Goal: Register for event/course

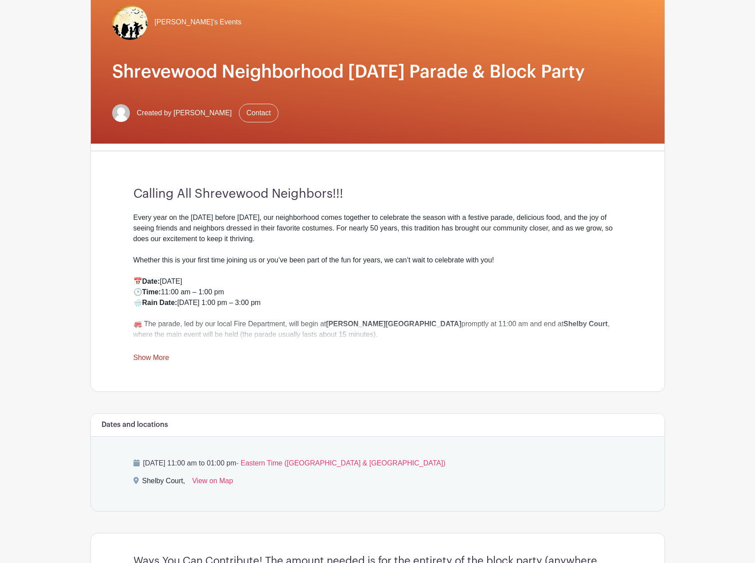
scroll to position [89, 0]
click at [145, 354] on link "Show More" at bounding box center [152, 359] width 36 height 11
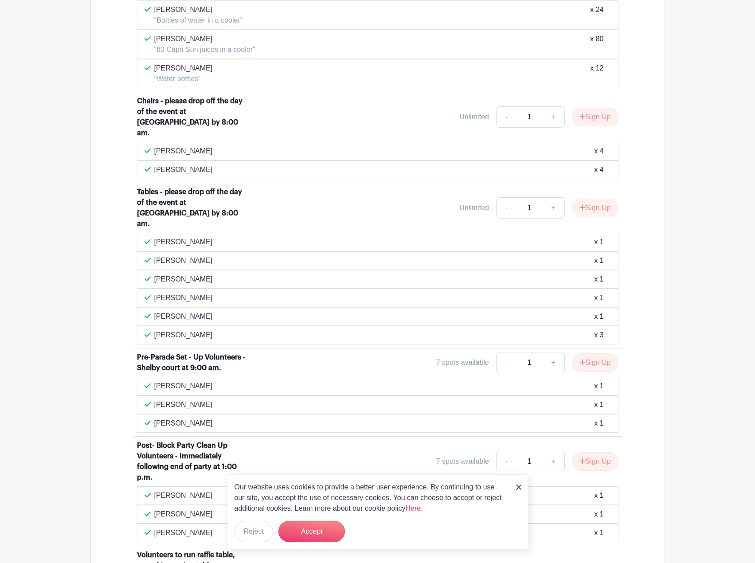
scroll to position [1775, 0]
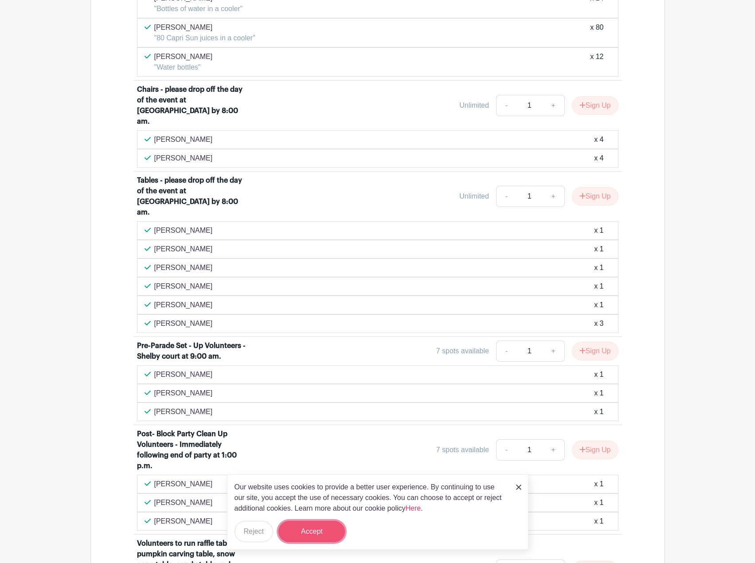
click at [326, 529] on button "Accept" at bounding box center [312, 531] width 67 height 21
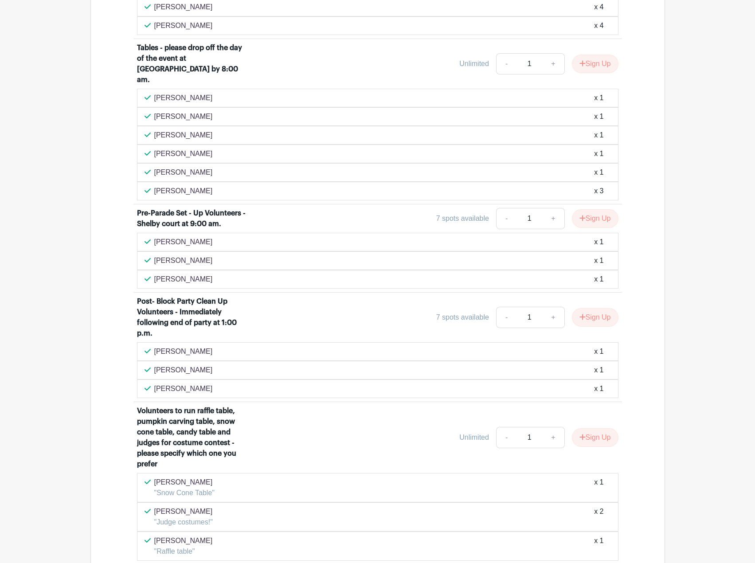
scroll to position [1908, 0]
click at [600, 308] on button "Sign Up" at bounding box center [595, 317] width 47 height 19
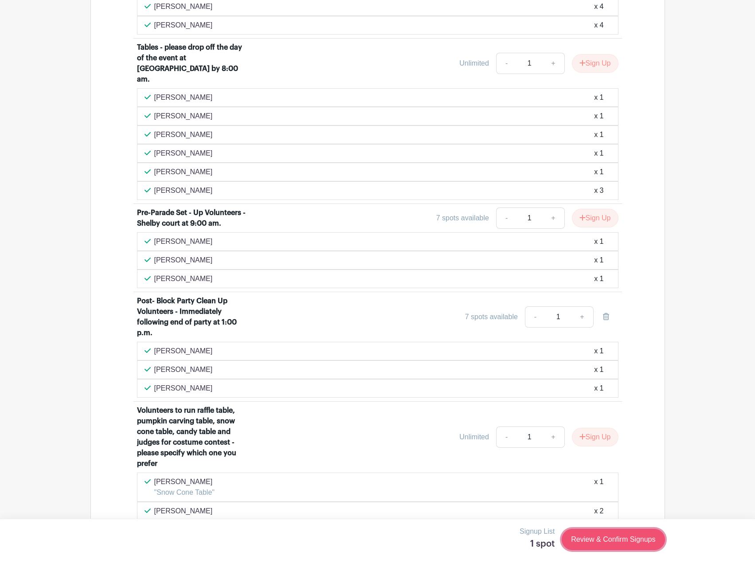
click at [644, 540] on link "Review & Confirm Signups" at bounding box center [613, 539] width 103 height 21
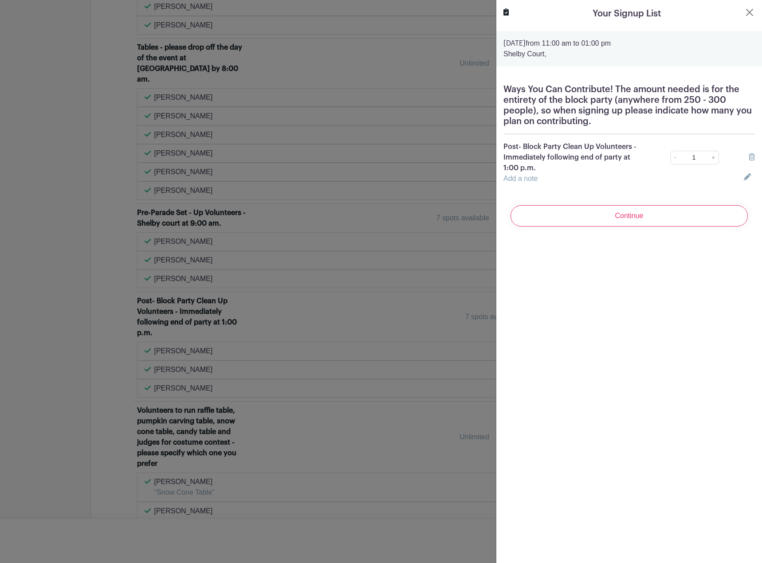
click at [74, 475] on div at bounding box center [381, 281] width 762 height 563
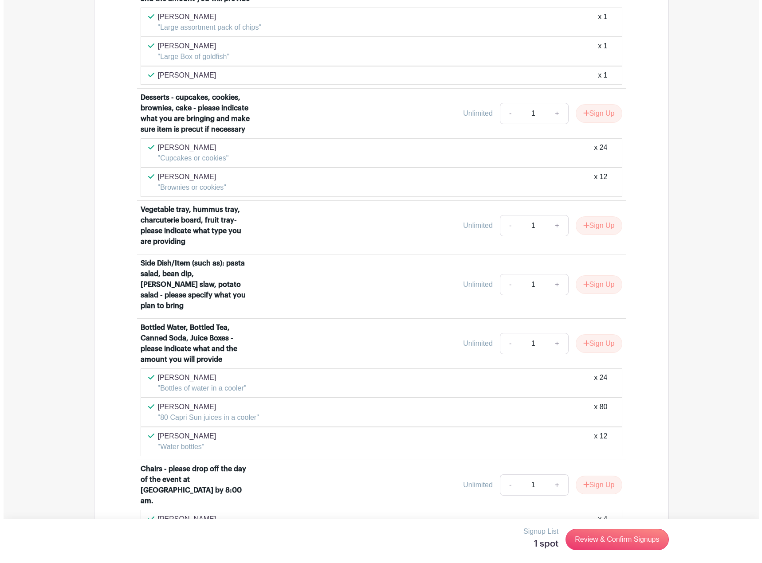
scroll to position [1388, 0]
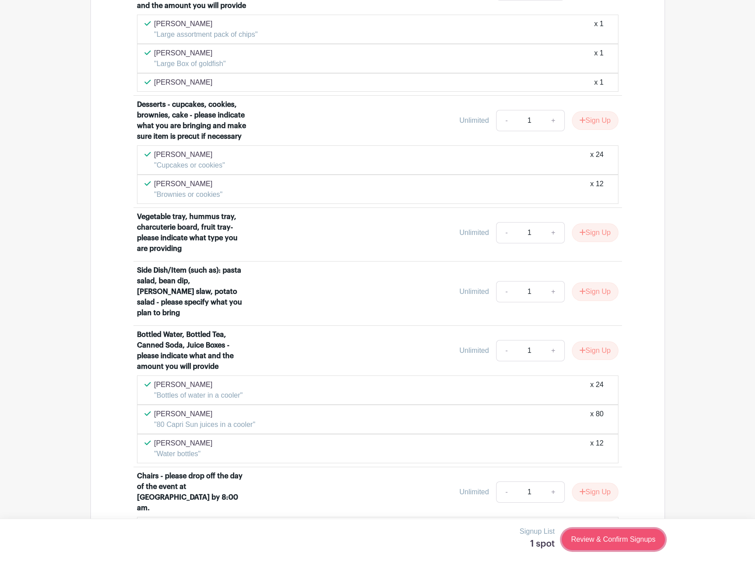
click at [617, 538] on link "Review & Confirm Signups" at bounding box center [613, 539] width 103 height 21
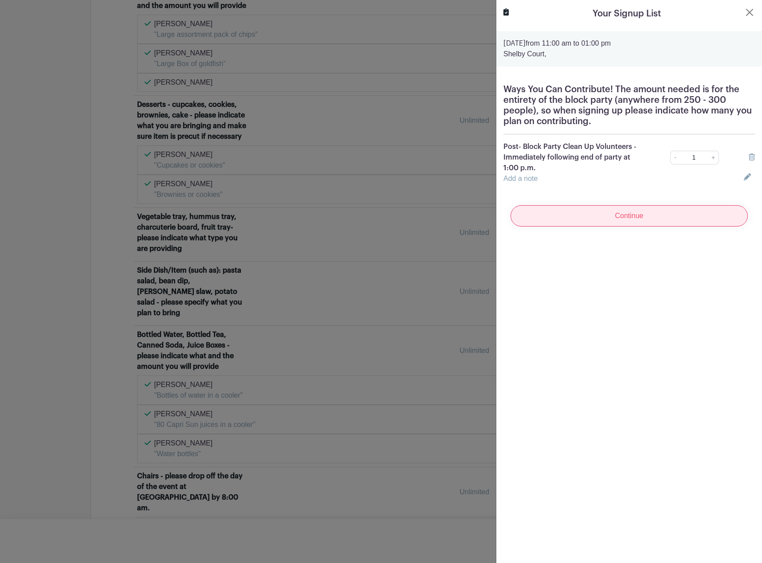
click at [636, 211] on input "Continue" at bounding box center [629, 215] width 237 height 21
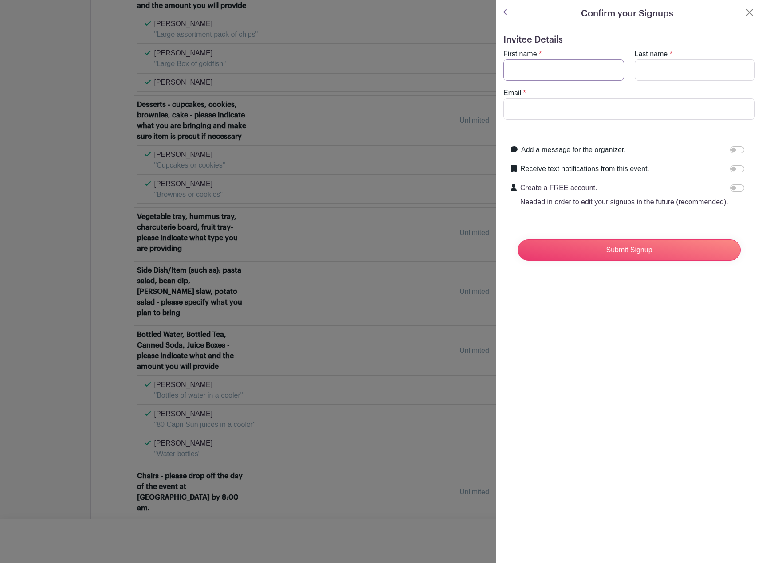
click at [562, 69] on input "First name" at bounding box center [564, 69] width 121 height 21
type input "[PERSON_NAME]"
type input "[PERSON_NAME][EMAIL_ADDRESS][PERSON_NAME][DOMAIN_NAME]"
click at [667, 256] on input "Submit Signup" at bounding box center [629, 250] width 223 height 21
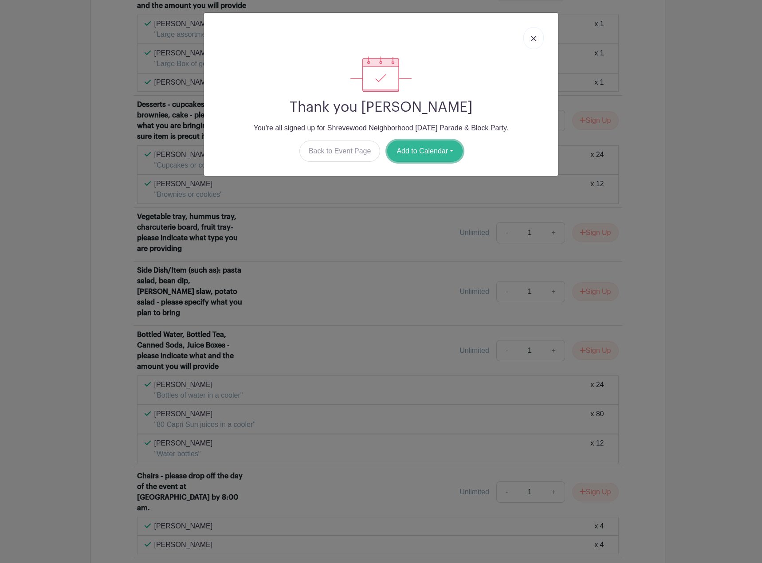
click at [416, 144] on button "Add to Calendar" at bounding box center [424, 151] width 75 height 21
click at [417, 174] on link "Google Calendar" at bounding box center [423, 174] width 70 height 14
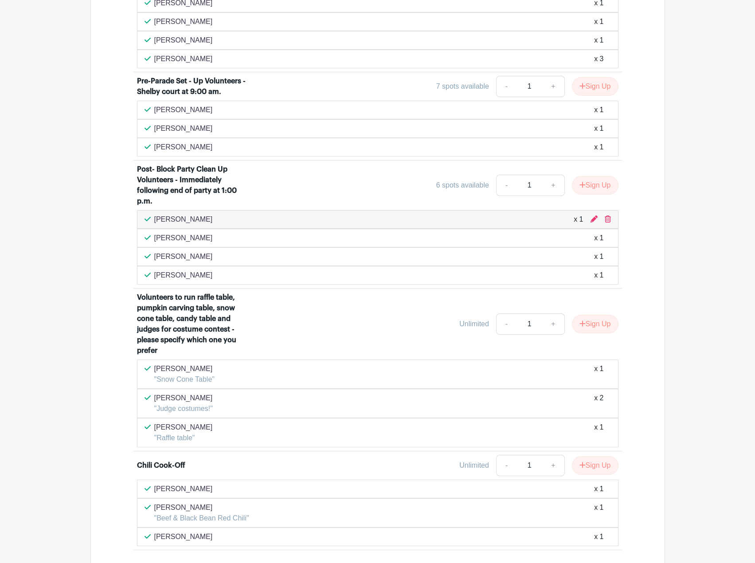
scroll to position [1396, 0]
